Goal: Information Seeking & Learning: Learn about a topic

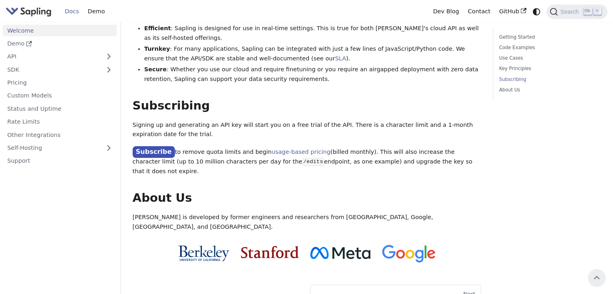
scroll to position [596, 0]
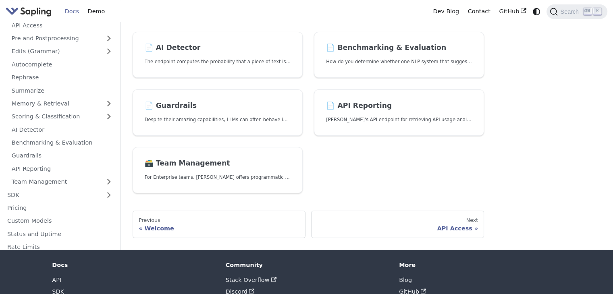
scroll to position [296, 0]
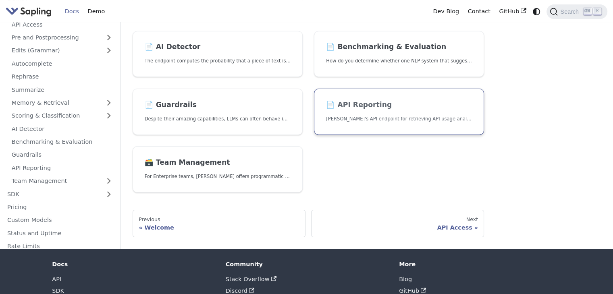
click at [439, 106] on h2 "📄️ API Reporting" at bounding box center [399, 105] width 146 height 9
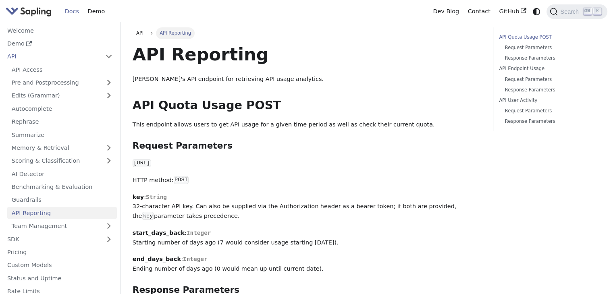
click at [263, 197] on p "key : String 32-character API key. Can also be supplied via the Authorization h…" at bounding box center [307, 207] width 349 height 29
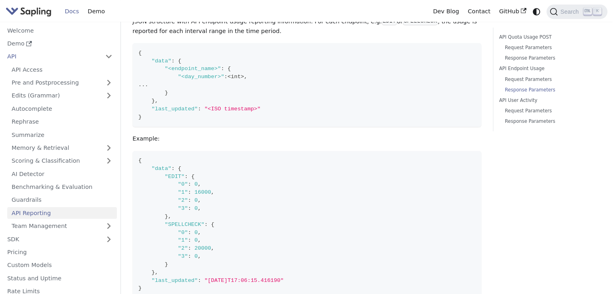
scroll to position [686, 0]
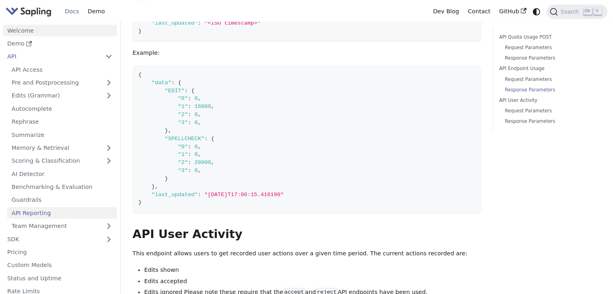
click at [27, 25] on link "Welcome" at bounding box center [60, 31] width 114 height 12
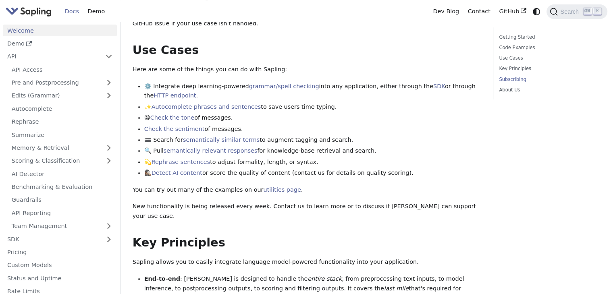
scroll to position [596, 0]
